Goal: Transaction & Acquisition: Obtain resource

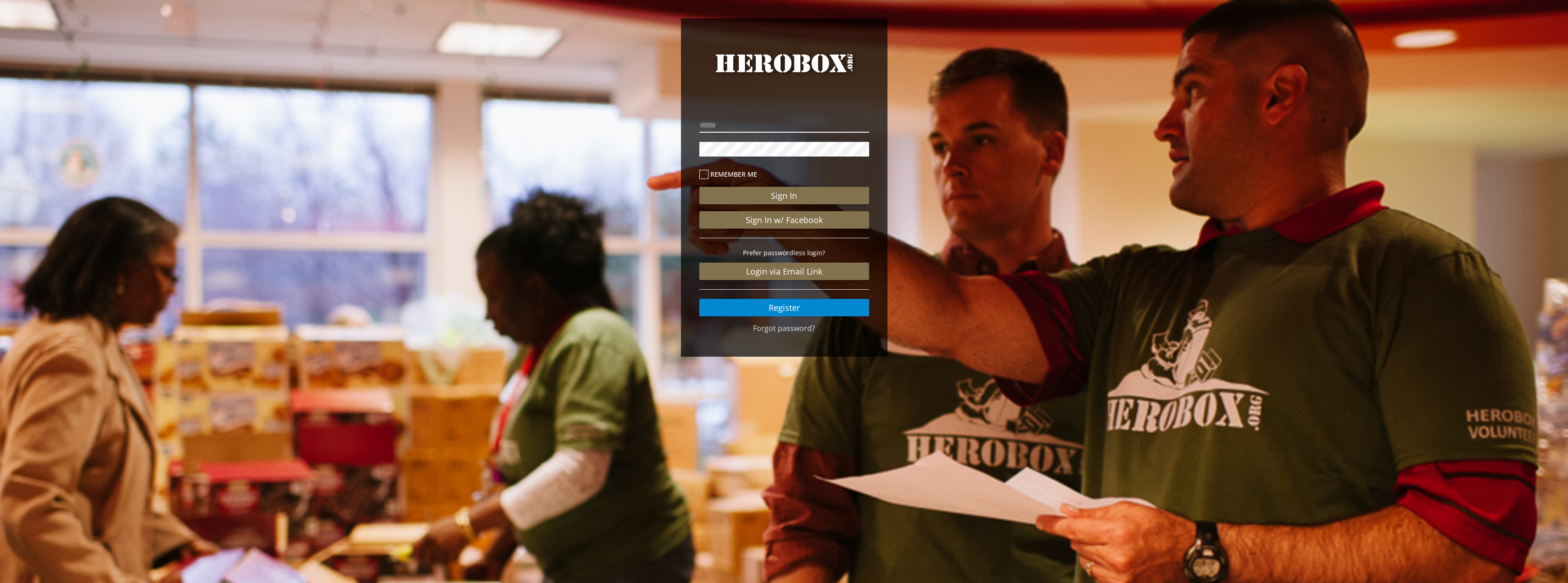
click at [756, 129] on input "email" at bounding box center [784, 125] width 170 height 15
type input "**********"
click at [699, 187] on button "Sign In" at bounding box center [784, 196] width 170 height 18
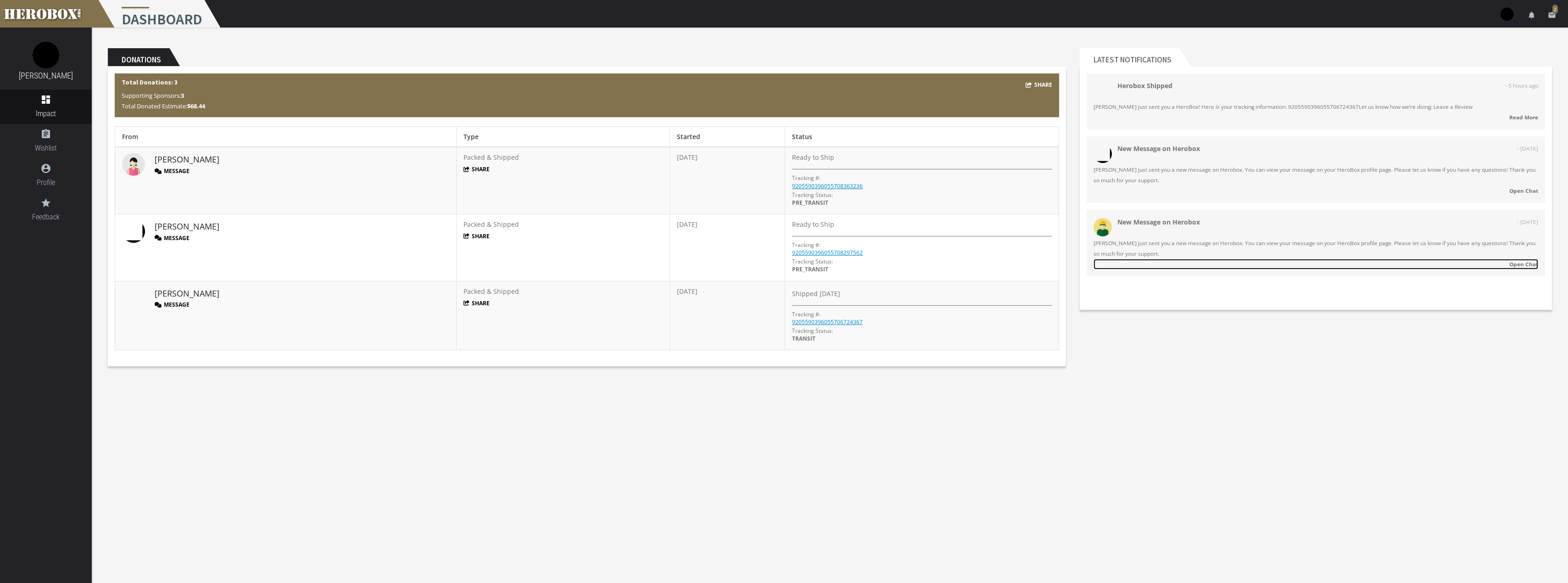
click at [1528, 264] on strong "Open Chat" at bounding box center [1524, 264] width 29 height 7
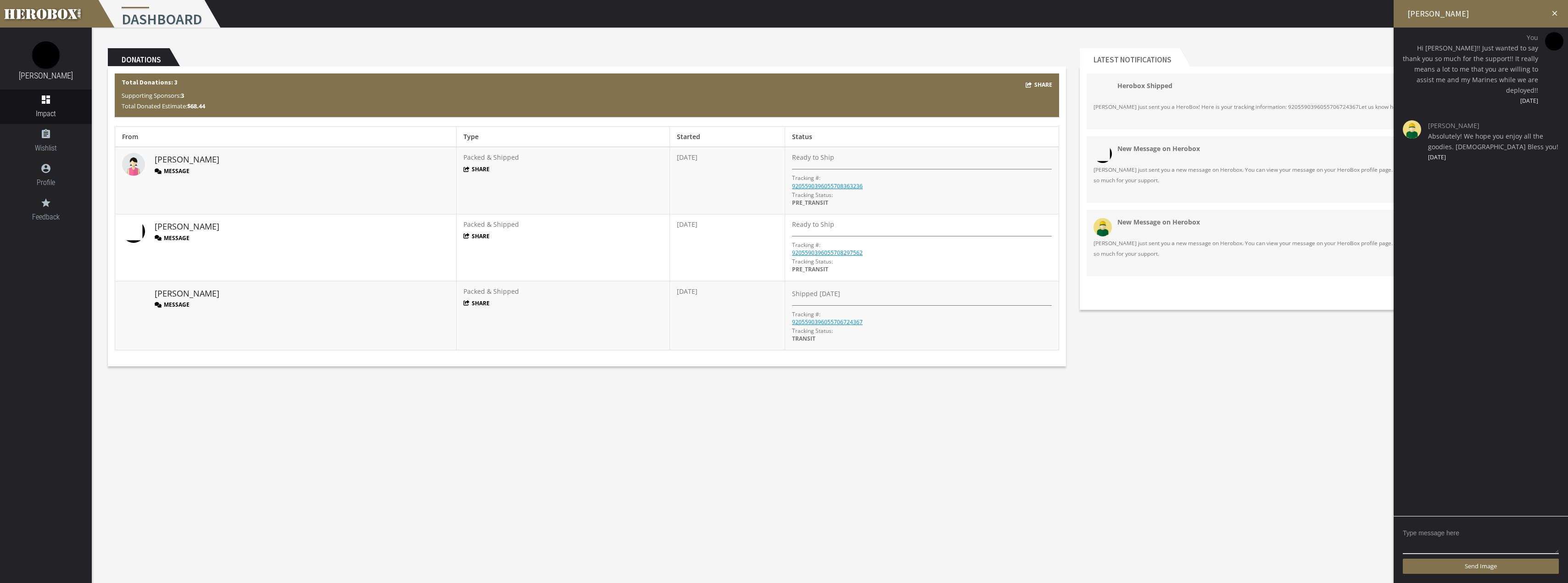
click at [1554, 12] on icon "close" at bounding box center [1555, 13] width 9 height 9
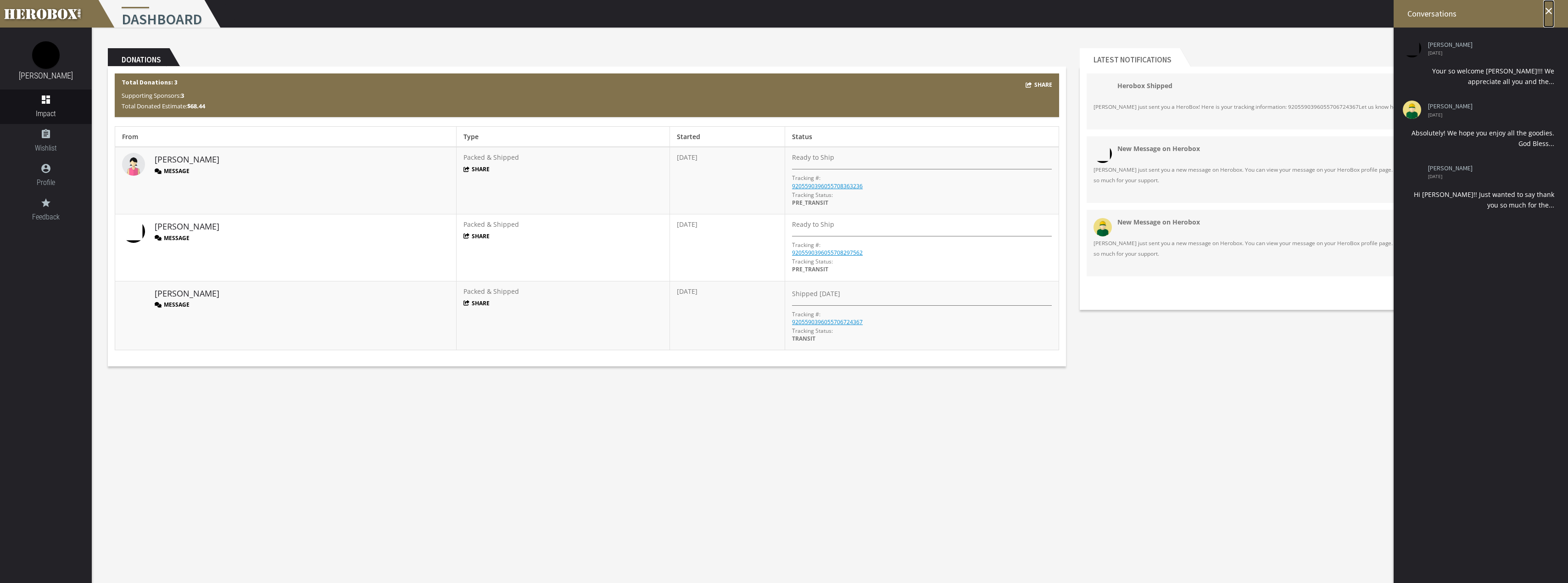
click at [1550, 7] on icon "close" at bounding box center [1549, 11] width 11 height 11
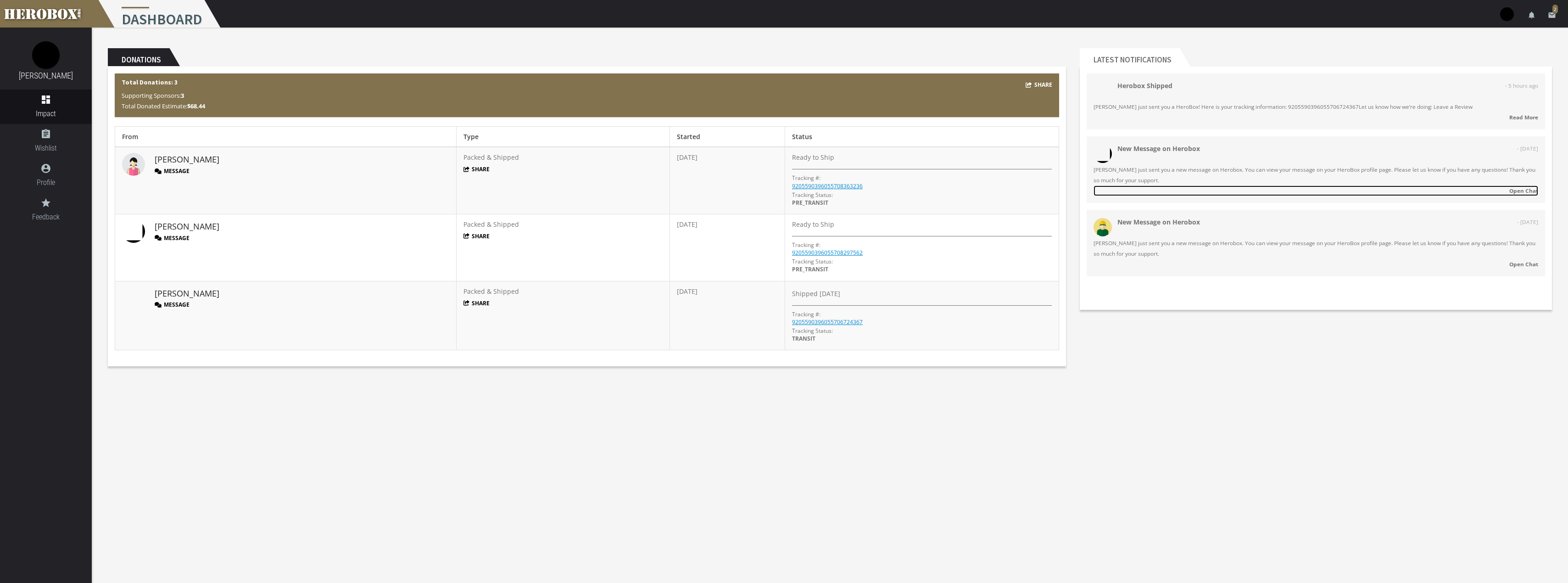
click at [1528, 189] on strong "Open Chat" at bounding box center [1524, 191] width 29 height 7
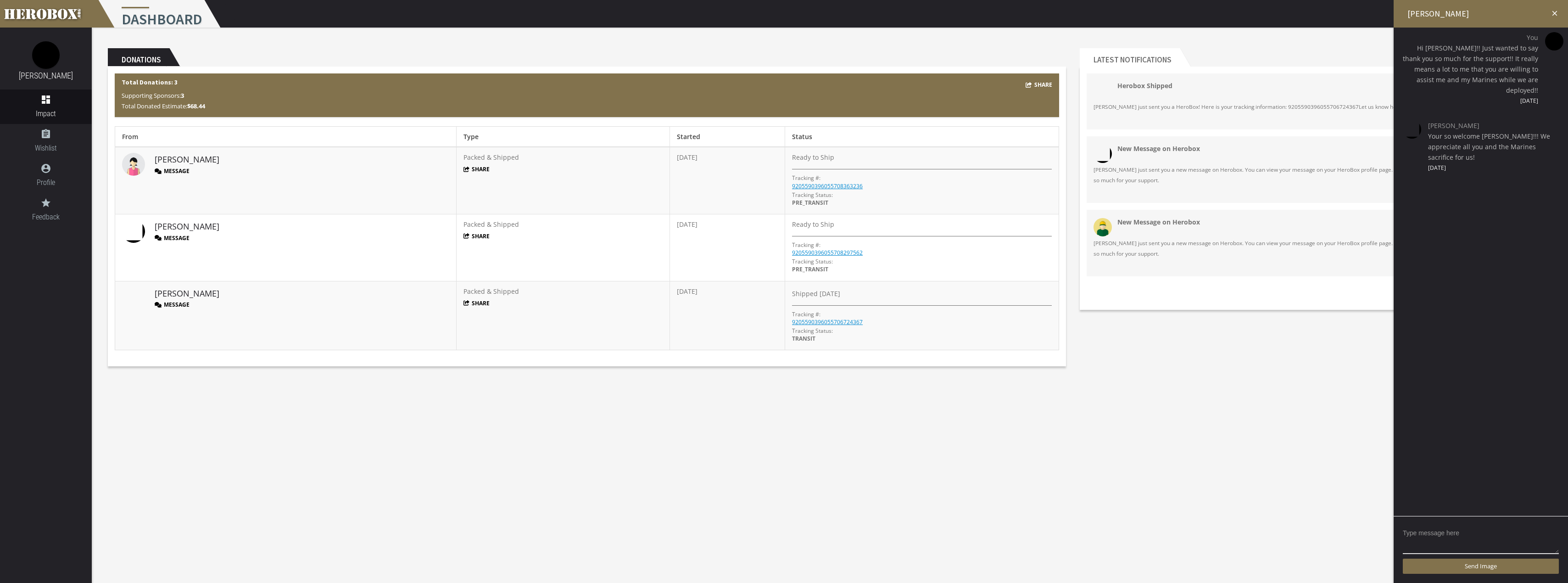
click at [1555, 11] on icon "close" at bounding box center [1555, 13] width 9 height 9
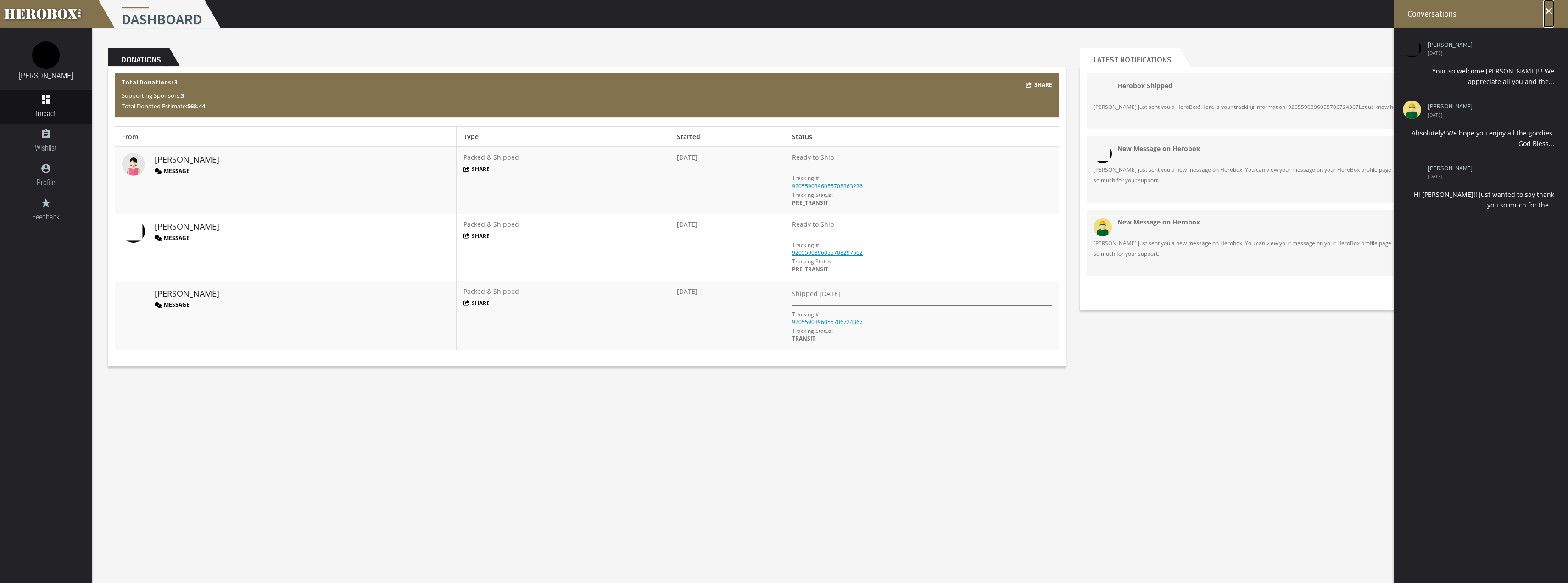
click at [1549, 12] on icon "close" at bounding box center [1549, 11] width 11 height 11
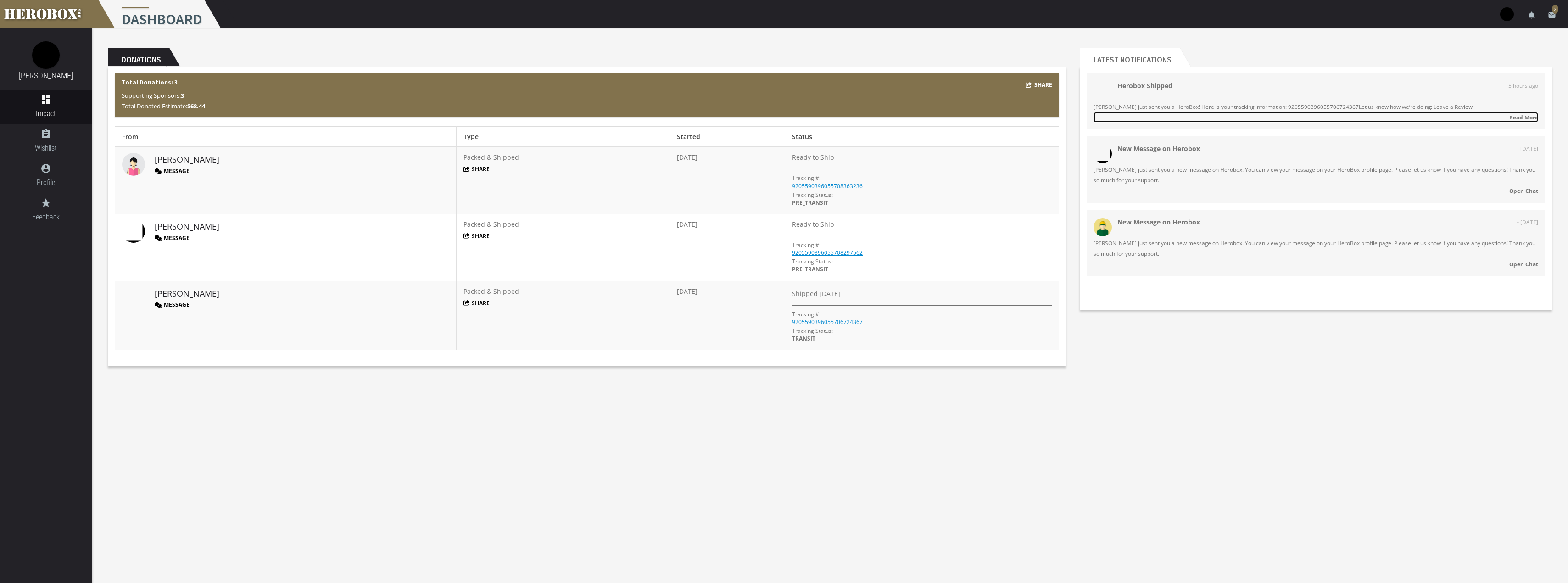
click at [1522, 116] on strong "Read More" at bounding box center [1524, 117] width 29 height 7
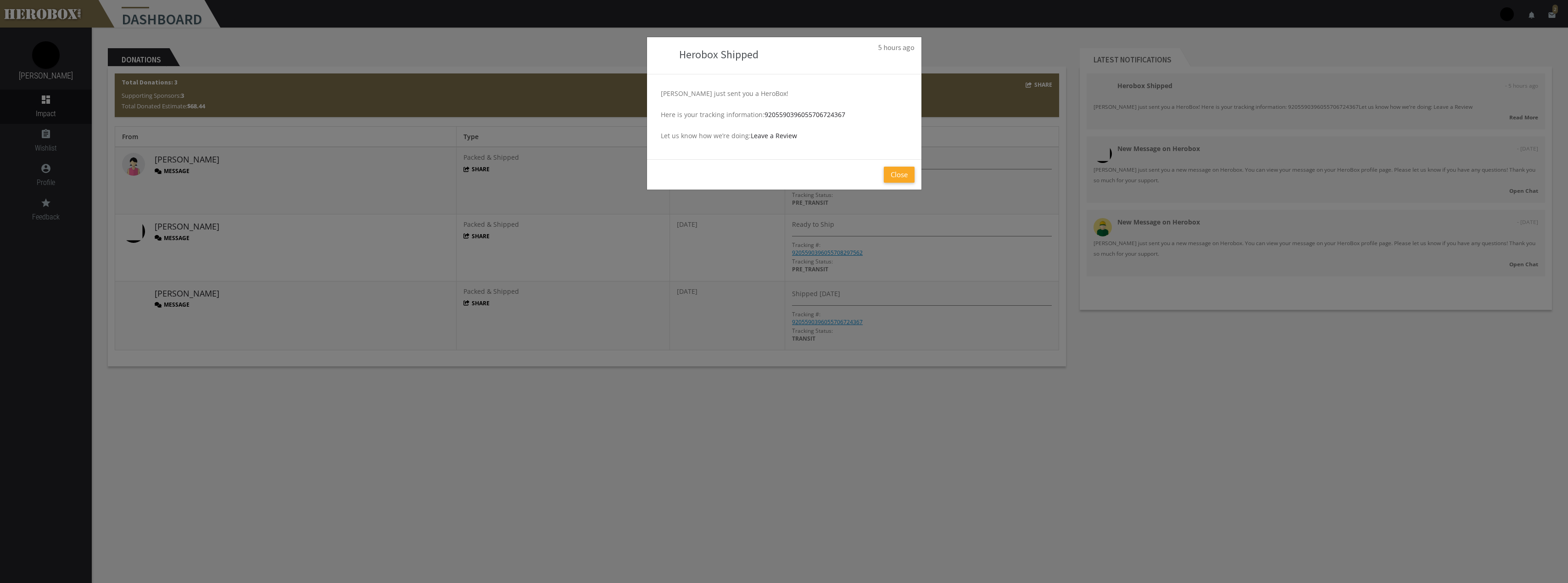
drag, startPoint x: 901, startPoint y: 176, endPoint x: 915, endPoint y: 172, distance: 14.6
click at [901, 176] on button "Close" at bounding box center [899, 175] width 31 height 16
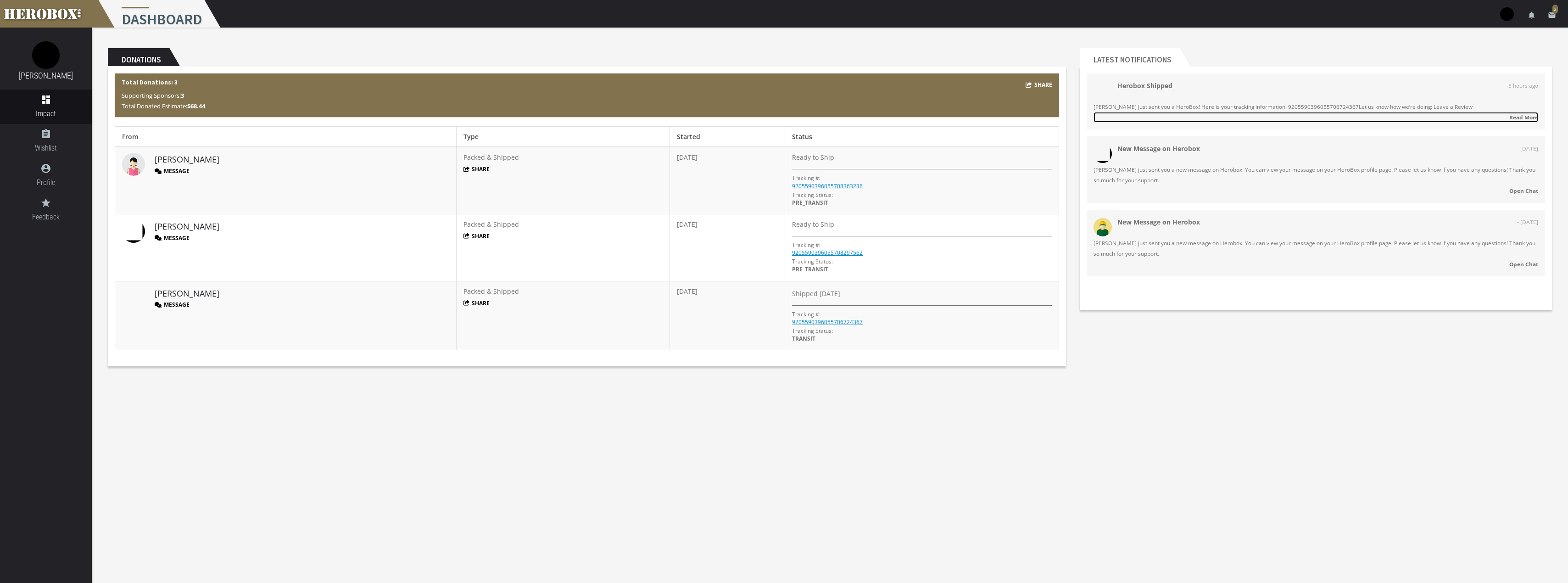
click at [1519, 116] on strong "Read More" at bounding box center [1524, 117] width 29 height 7
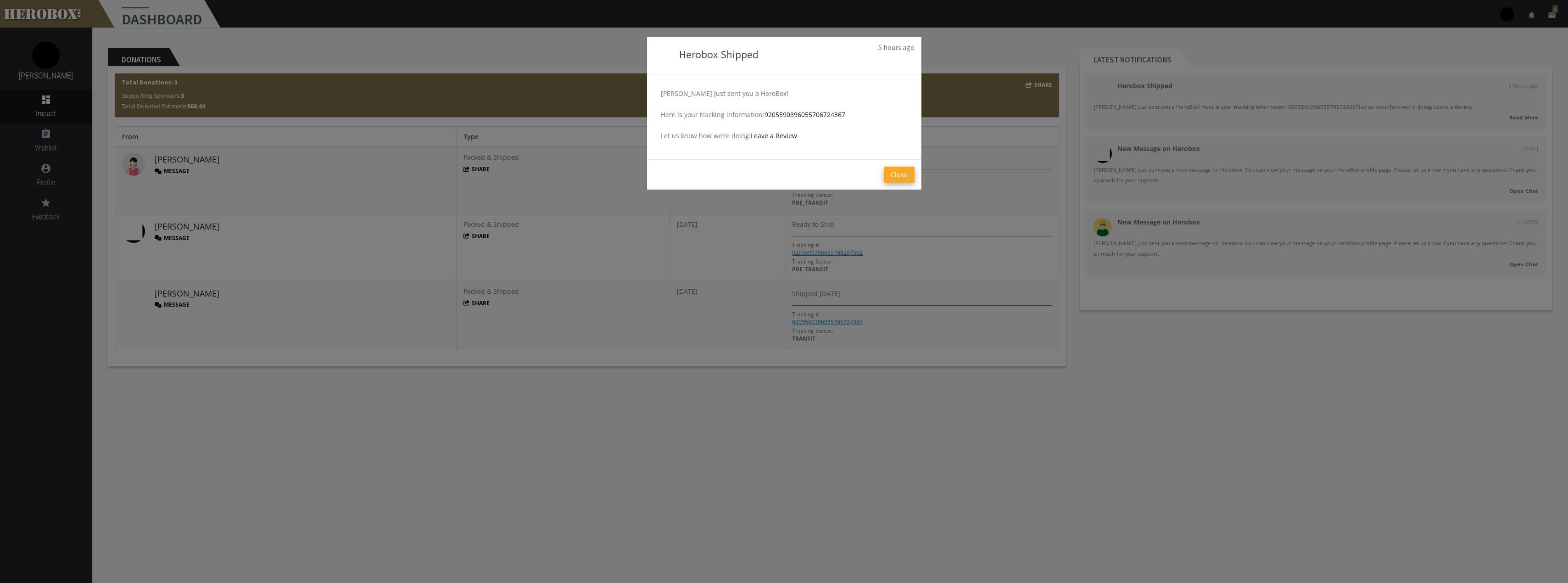
click at [907, 173] on button "Close" at bounding box center [899, 175] width 31 height 16
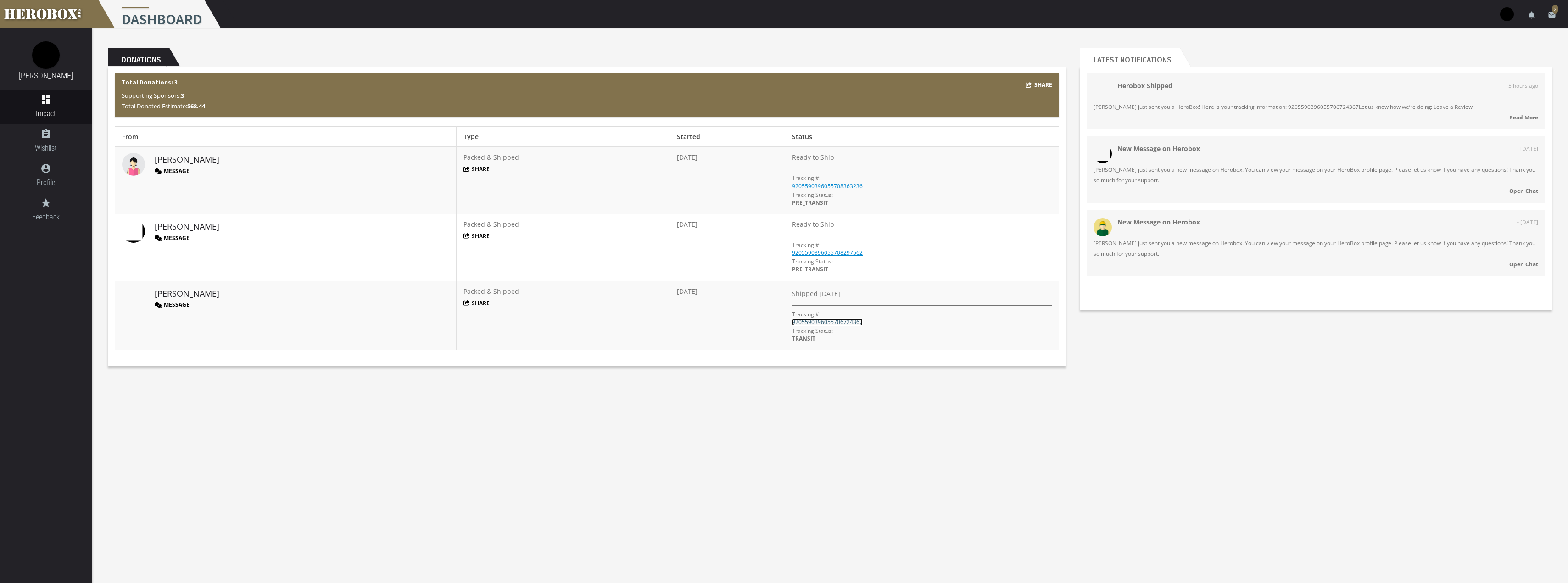
click at [825, 322] on link "9205590396055706724367" at bounding box center [827, 322] width 71 height 8
click at [44, 135] on icon "assignment" at bounding box center [46, 134] width 92 height 11
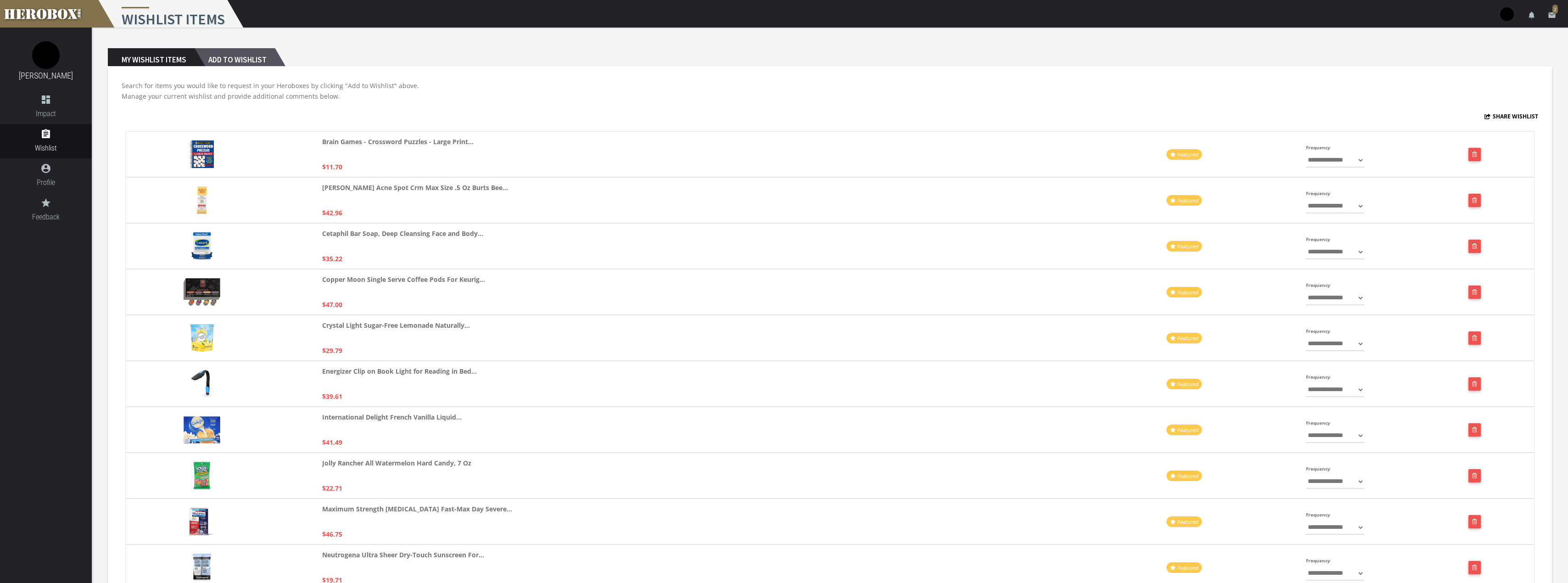
click at [236, 61] on h2 "Add to Wishlist" at bounding box center [235, 57] width 80 height 18
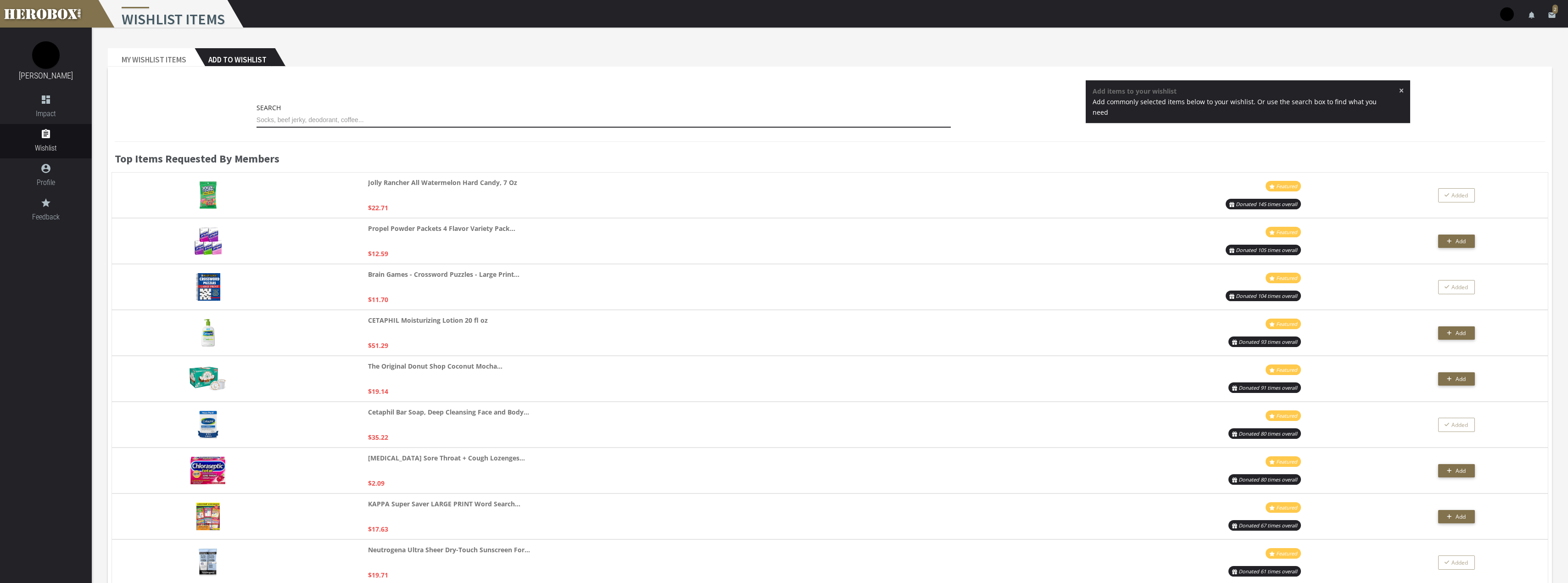
click at [369, 118] on input "text" at bounding box center [603, 120] width 695 height 15
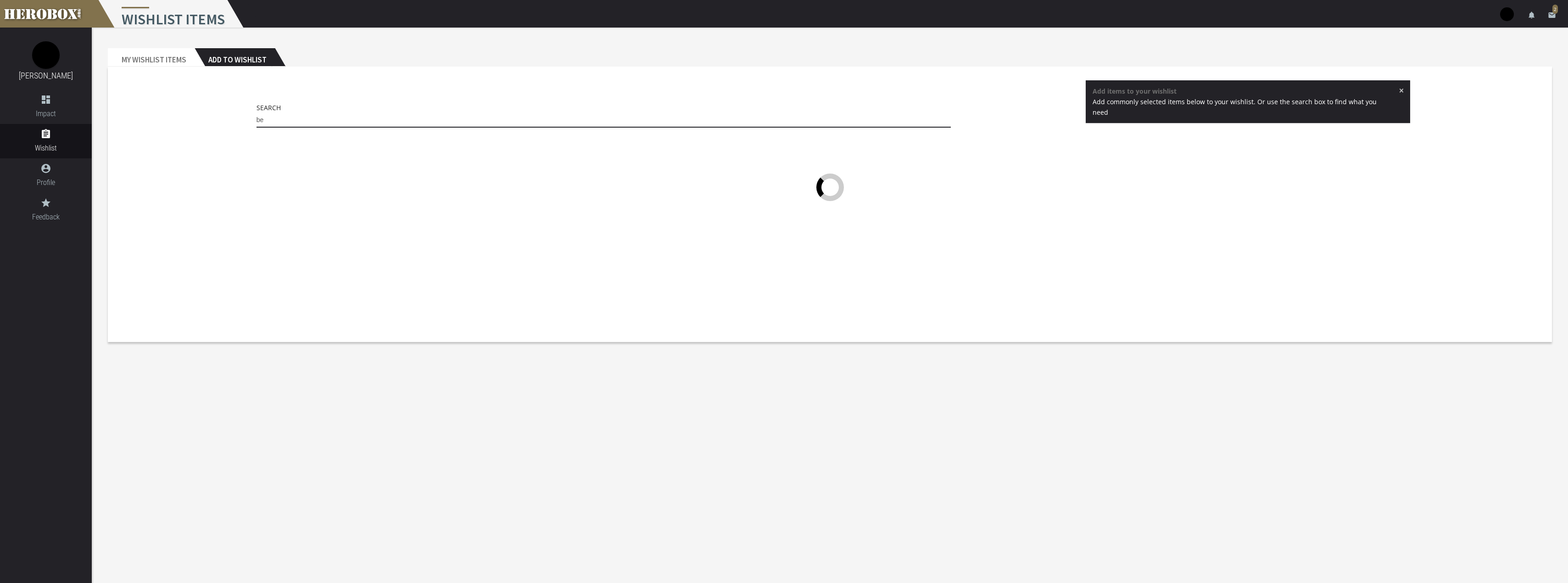
type input "b"
type input "rum"
